Goal: Information Seeking & Learning: Learn about a topic

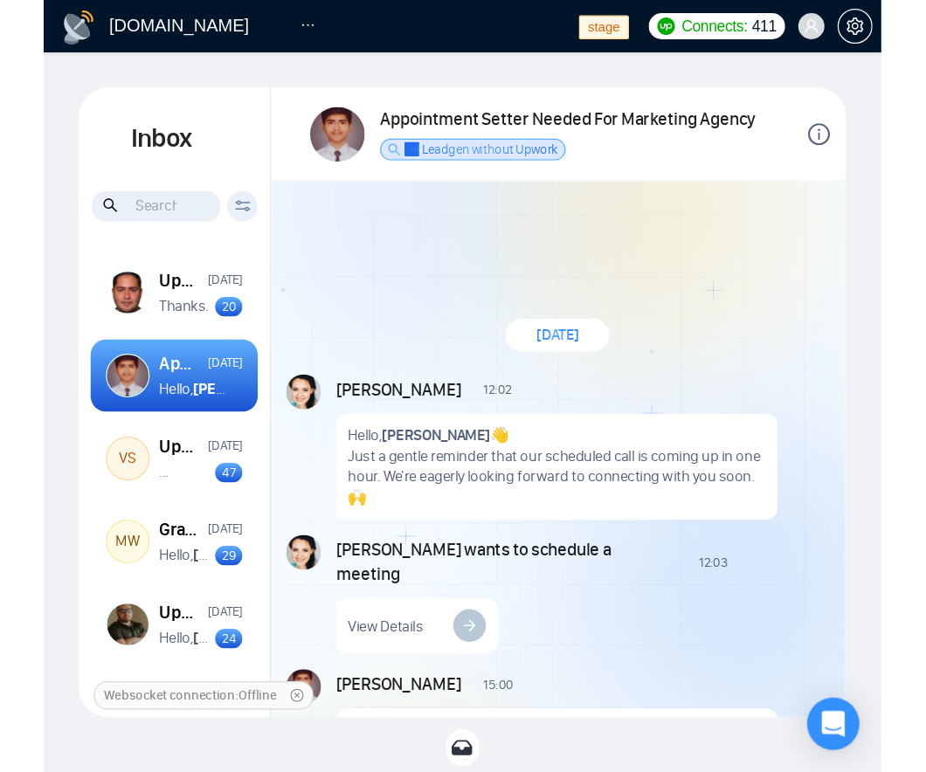
scroll to position [1545, 0]
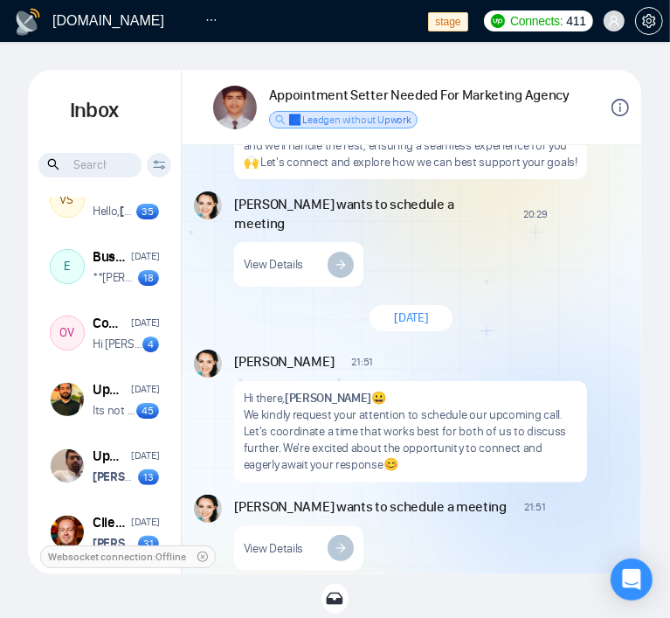
click at [214, 24] on icon "ellipsis" at bounding box center [211, 20] width 12 height 12
click at [245, 22] on link "Home" at bounding box center [231, 20] width 52 height 15
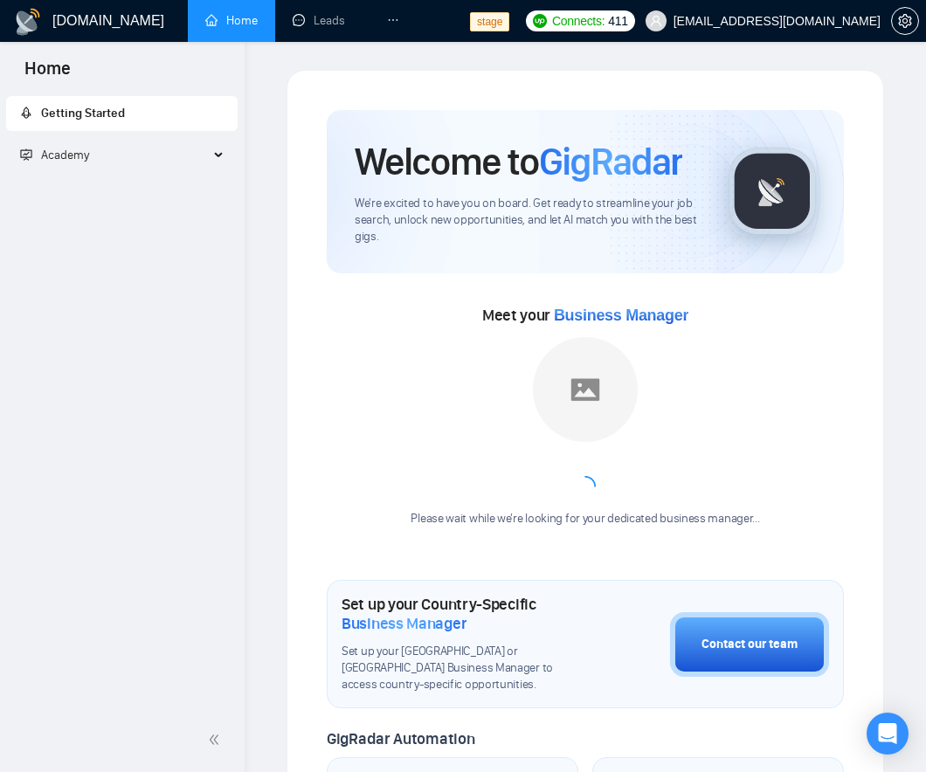
click at [199, 178] on li "Academy" at bounding box center [122, 159] width 232 height 42
click at [205, 141] on span "Academy" at bounding box center [114, 155] width 189 height 35
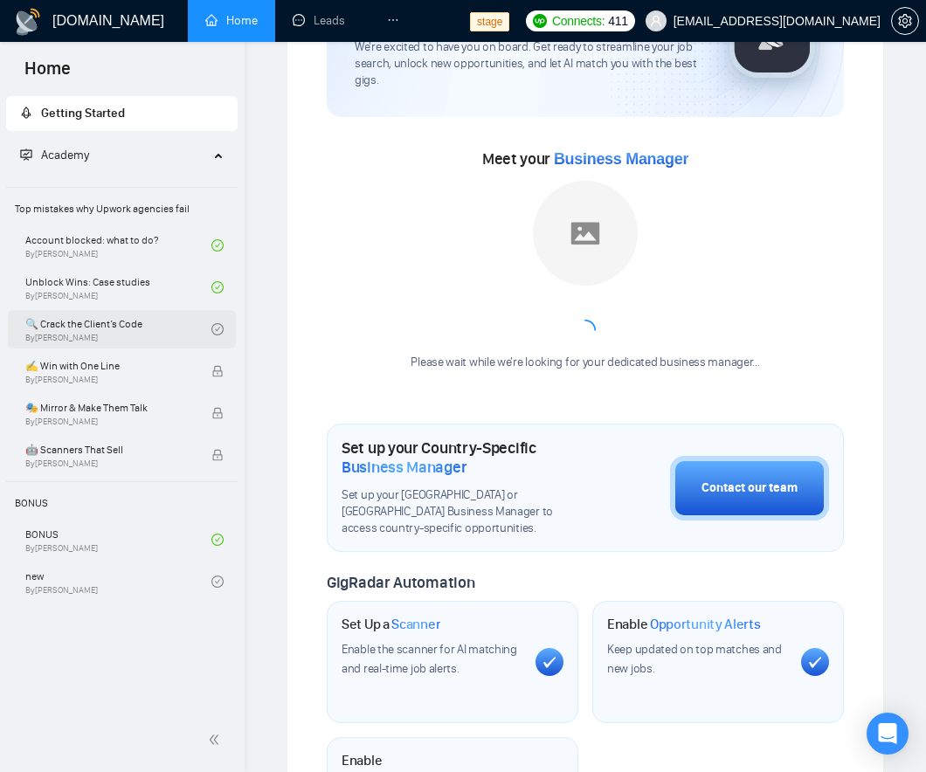
scroll to position [160, 0]
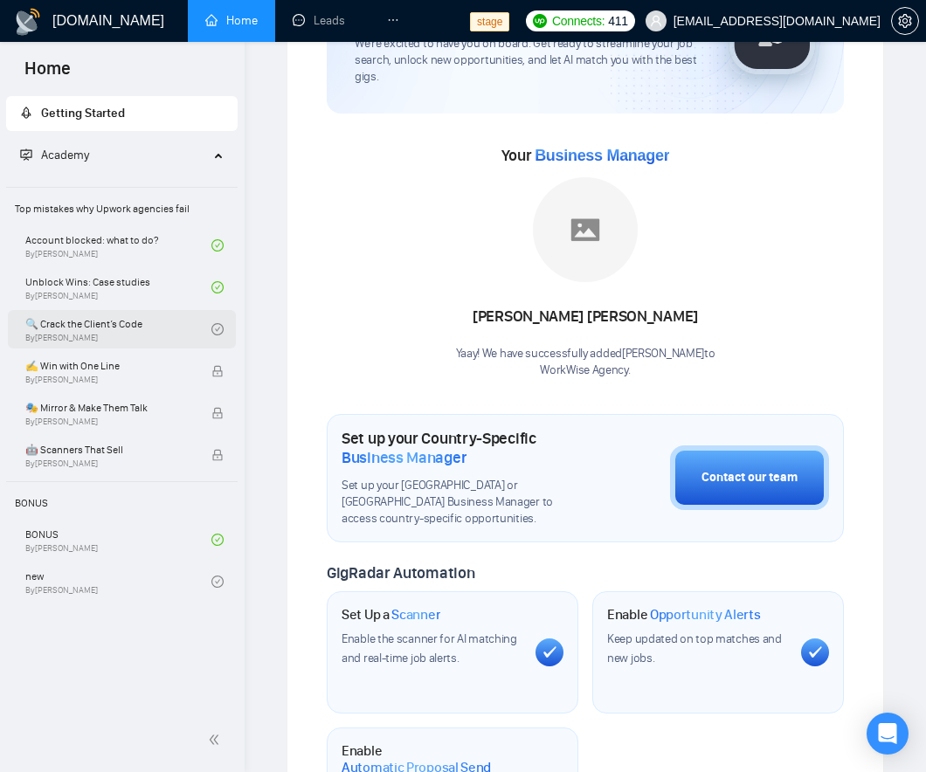
click at [125, 331] on link "🔍 Crack the Client’s Code By [PERSON_NAME]" at bounding box center [118, 329] width 186 height 38
